Goal: Information Seeking & Learning: Learn about a topic

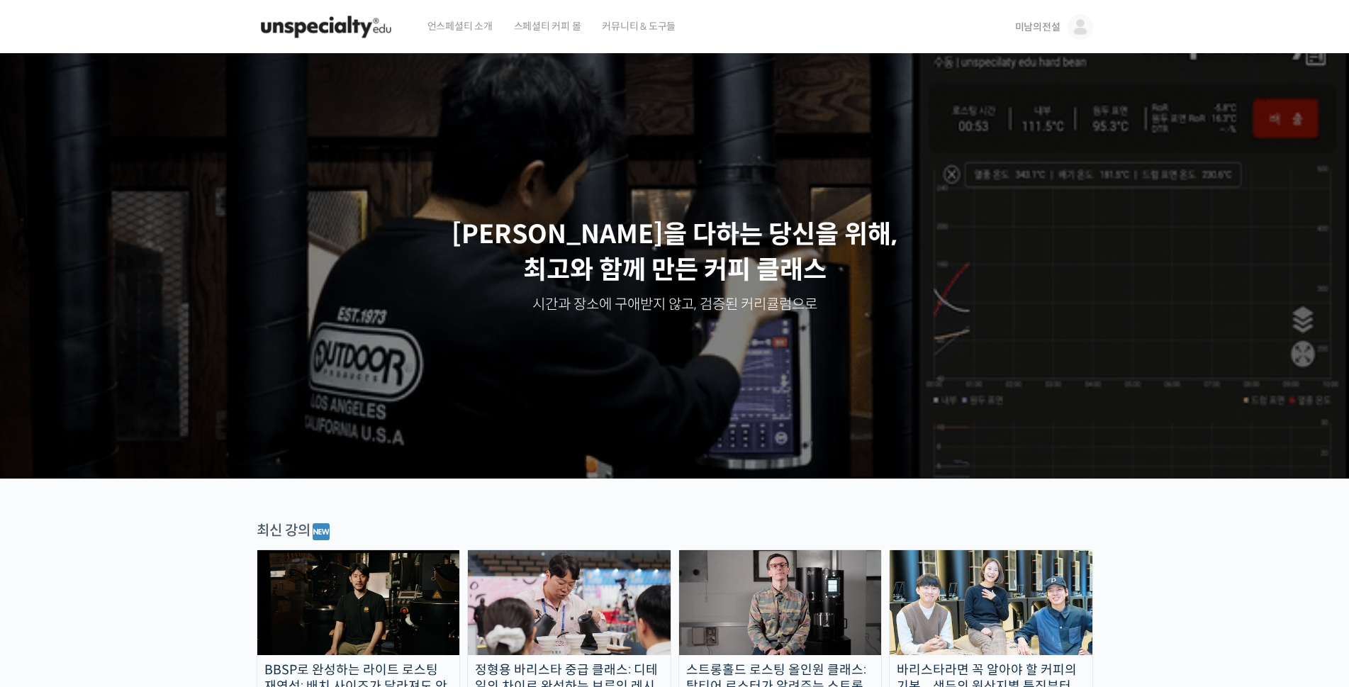
click at [1083, 26] on img at bounding box center [1081, 27] width 26 height 26
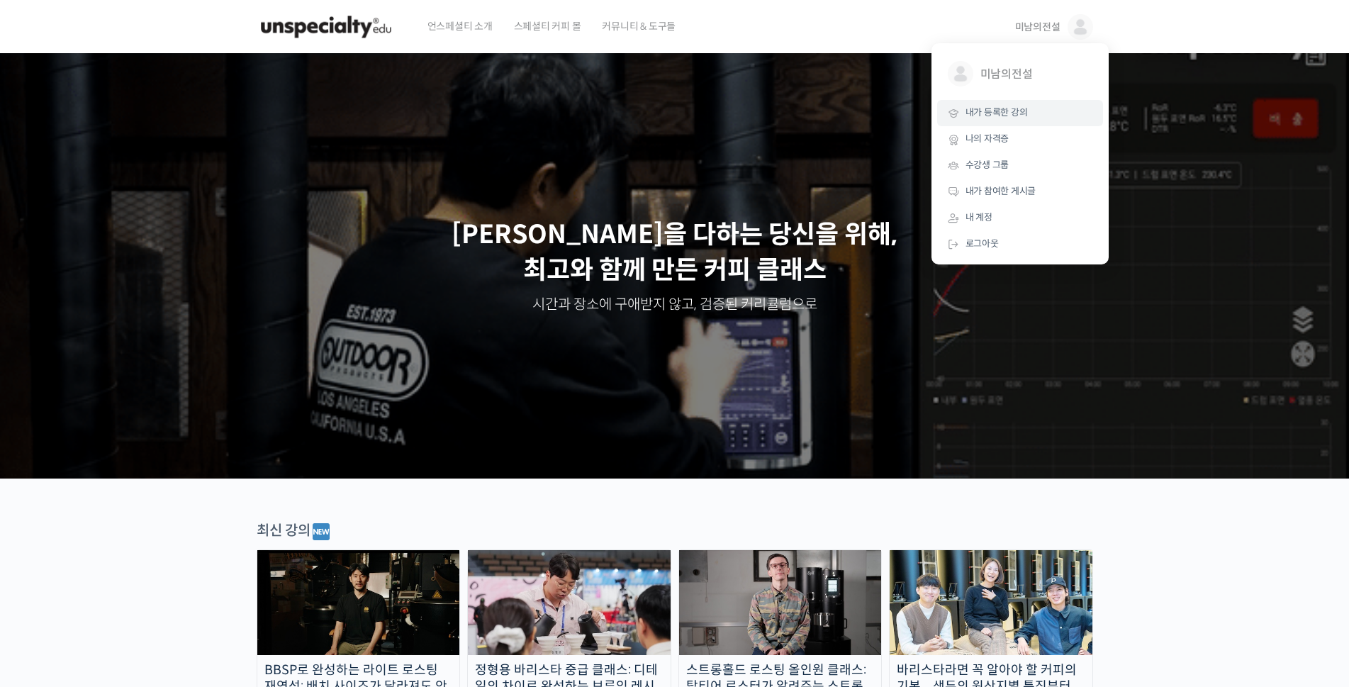
click at [1015, 114] on span "내가 등록한 강의" at bounding box center [997, 112] width 62 height 12
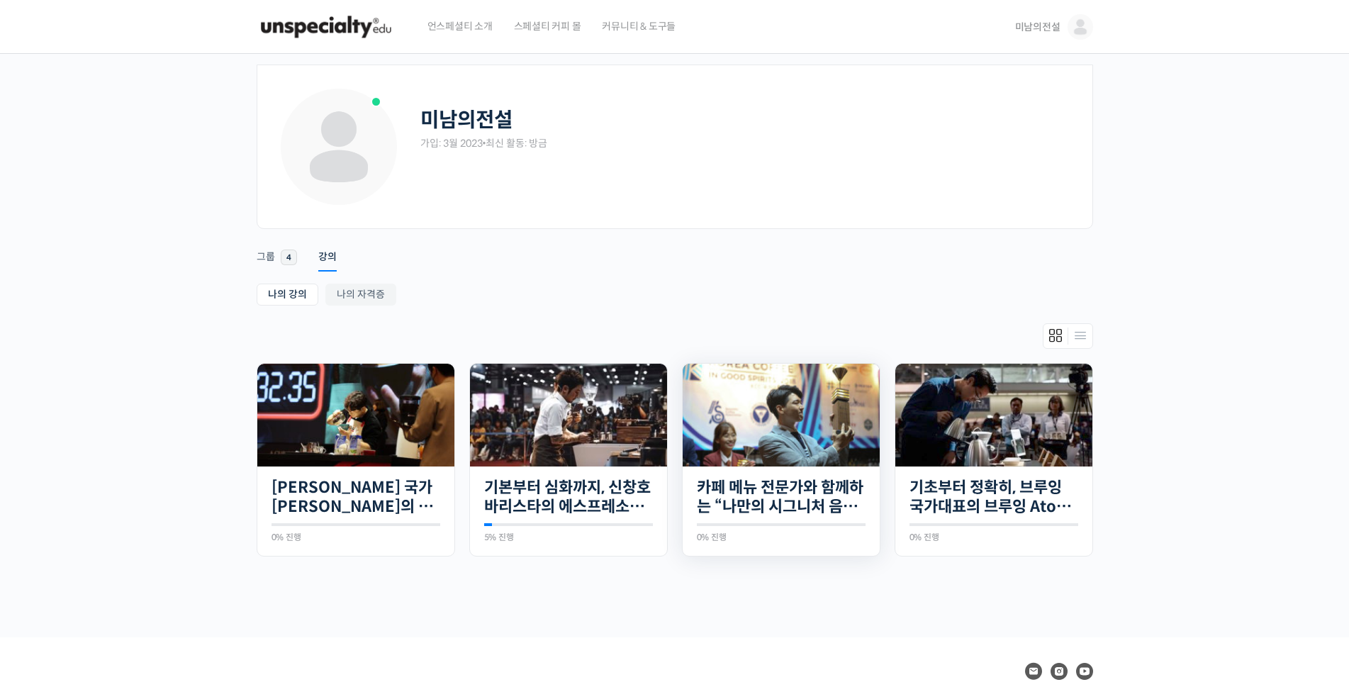
click at [805, 410] on img at bounding box center [781, 415] width 197 height 103
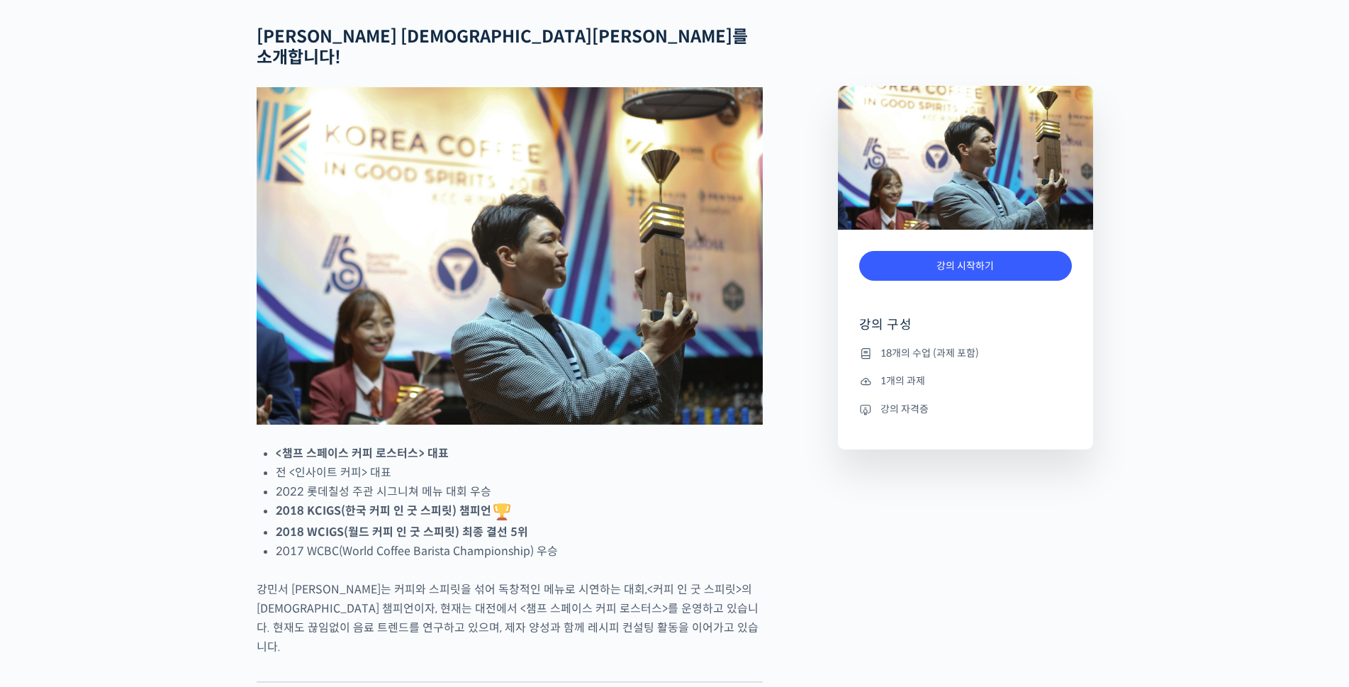
scroll to position [618, 0]
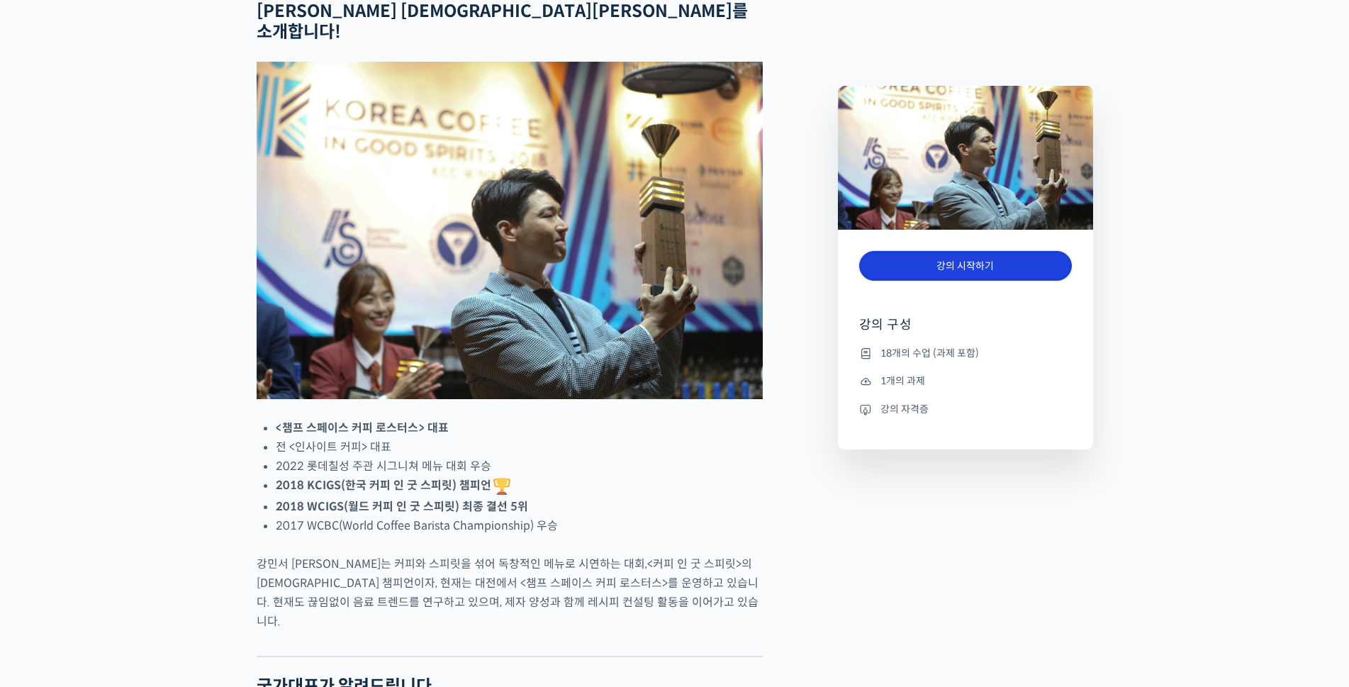
click at [968, 264] on link "강의 시작하기" at bounding box center [965, 266] width 213 height 30
